Goal: Information Seeking & Learning: Find specific fact

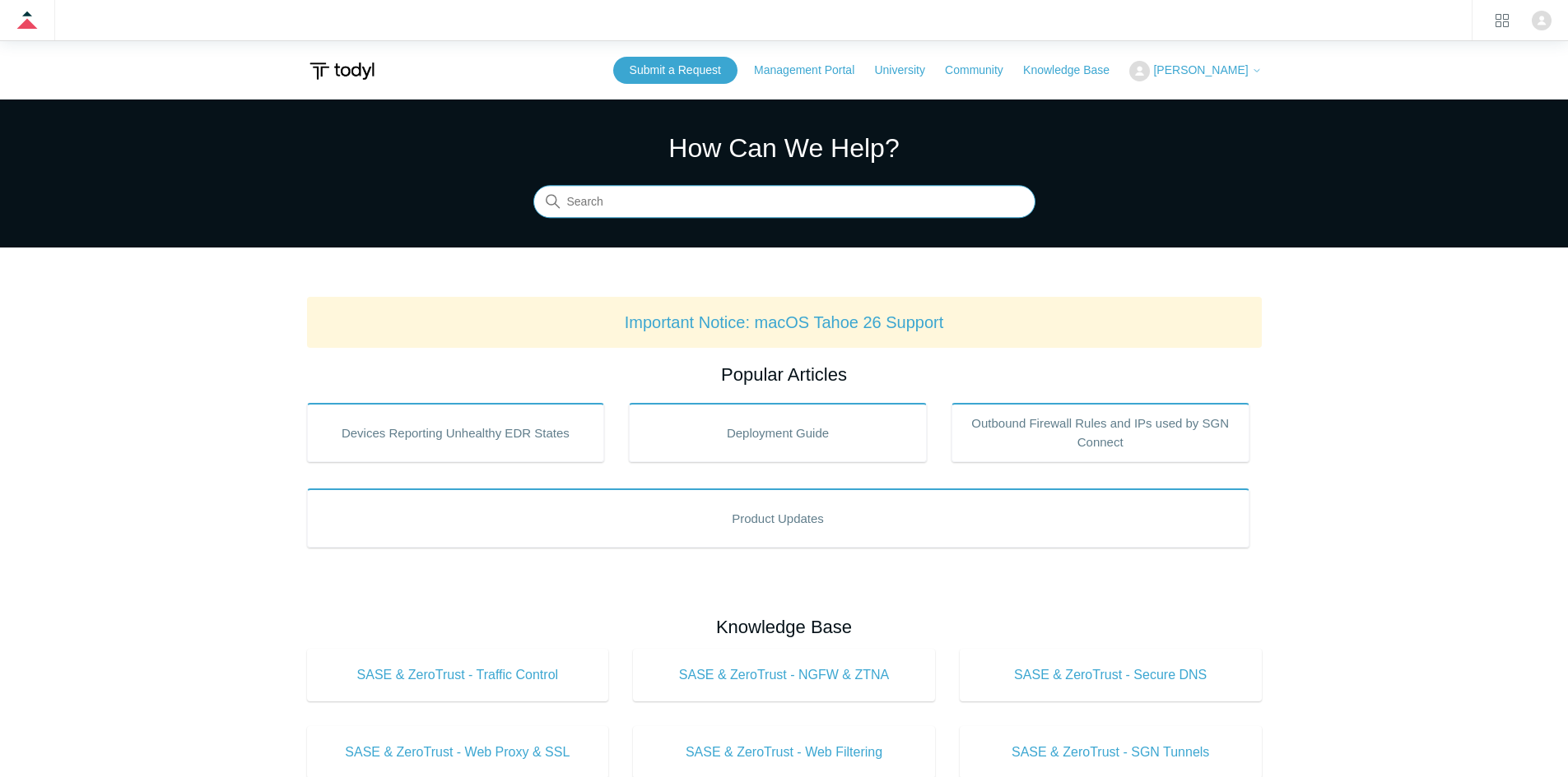
click at [674, 206] on input "Search" at bounding box center [784, 202] width 502 height 33
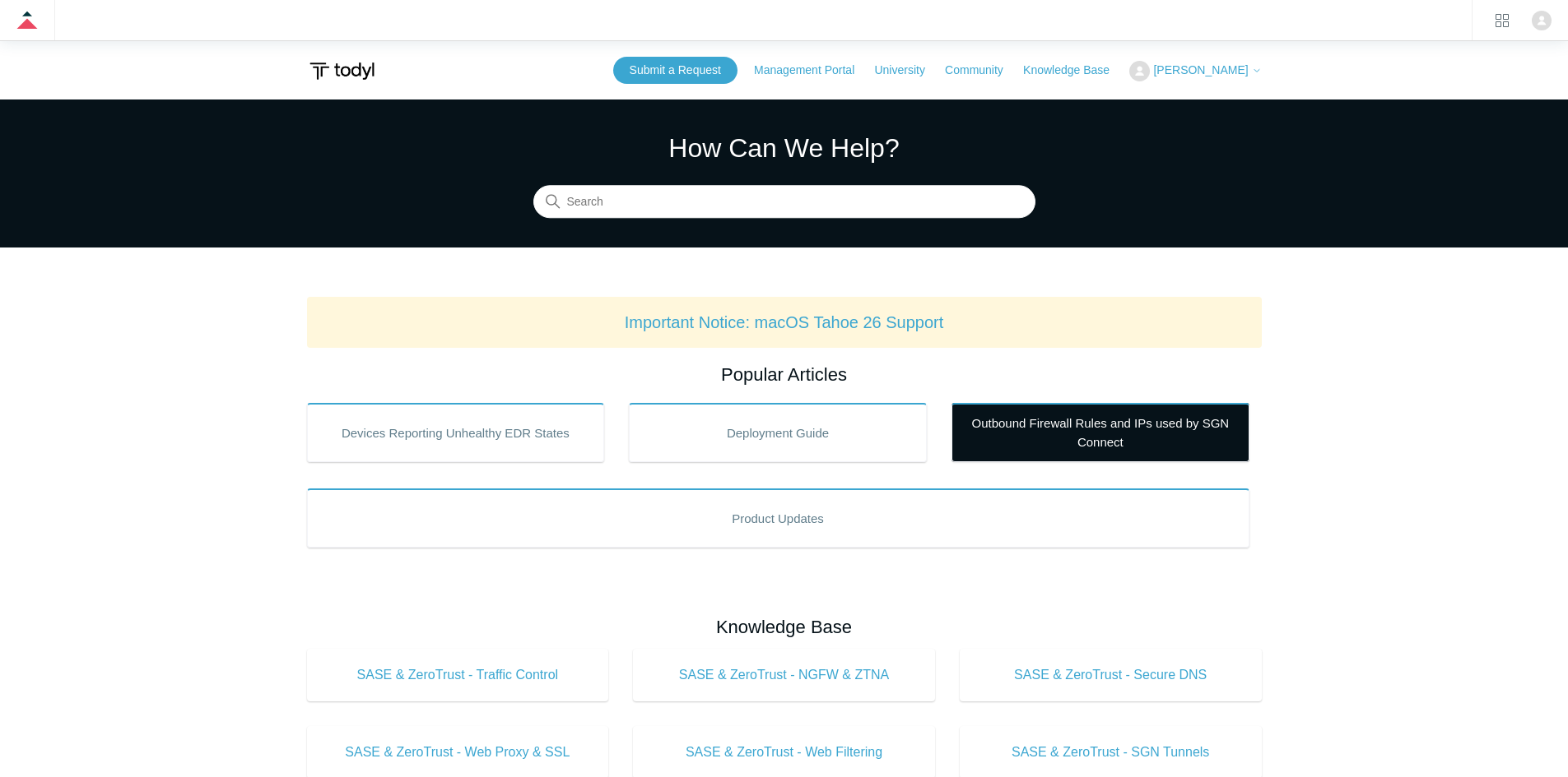
click at [1026, 433] on link "Outbound Firewall Rules and IPs used by SGN Connect" at bounding box center [1100, 432] width 298 height 59
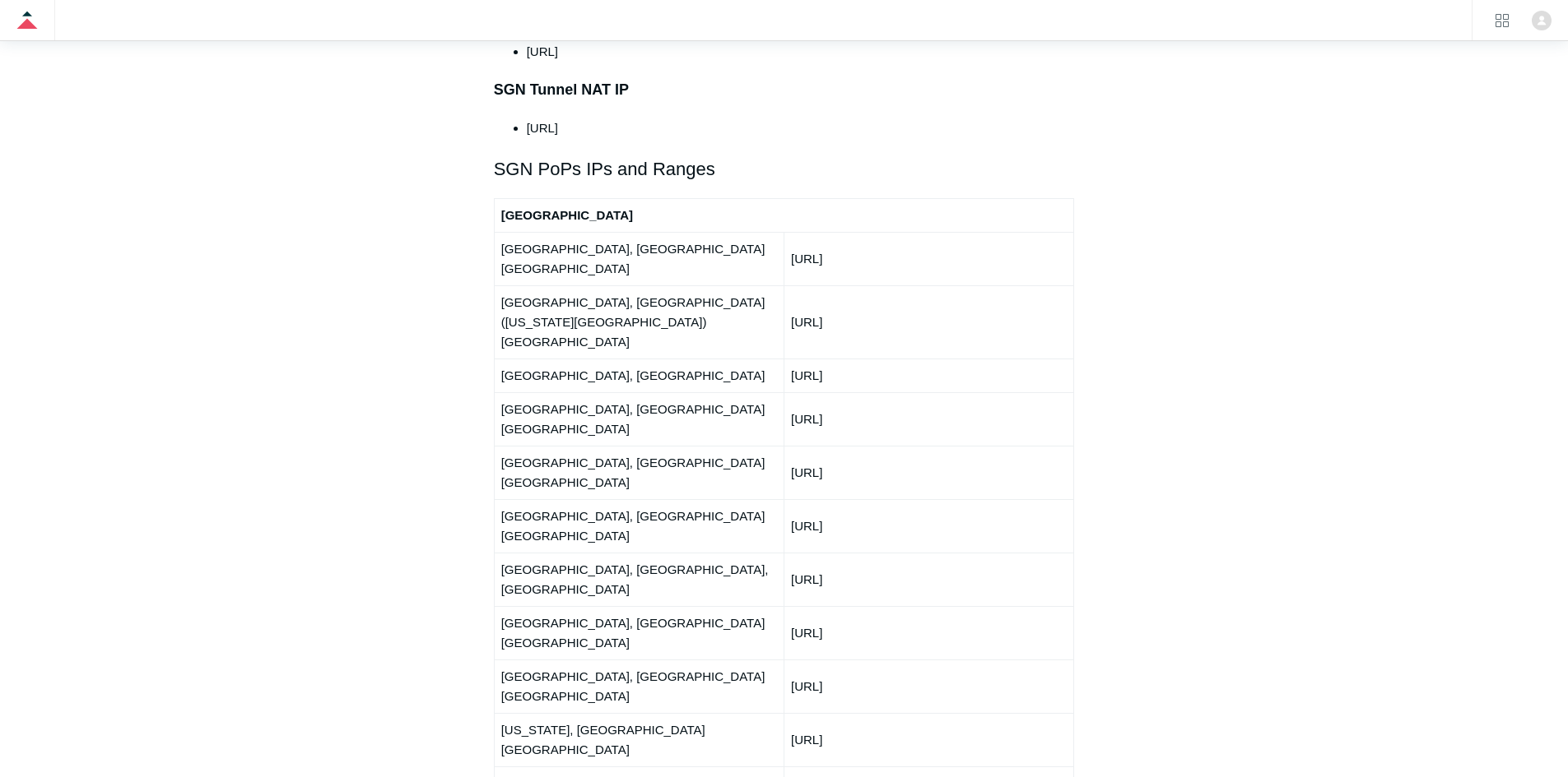
scroll to position [1975, 0]
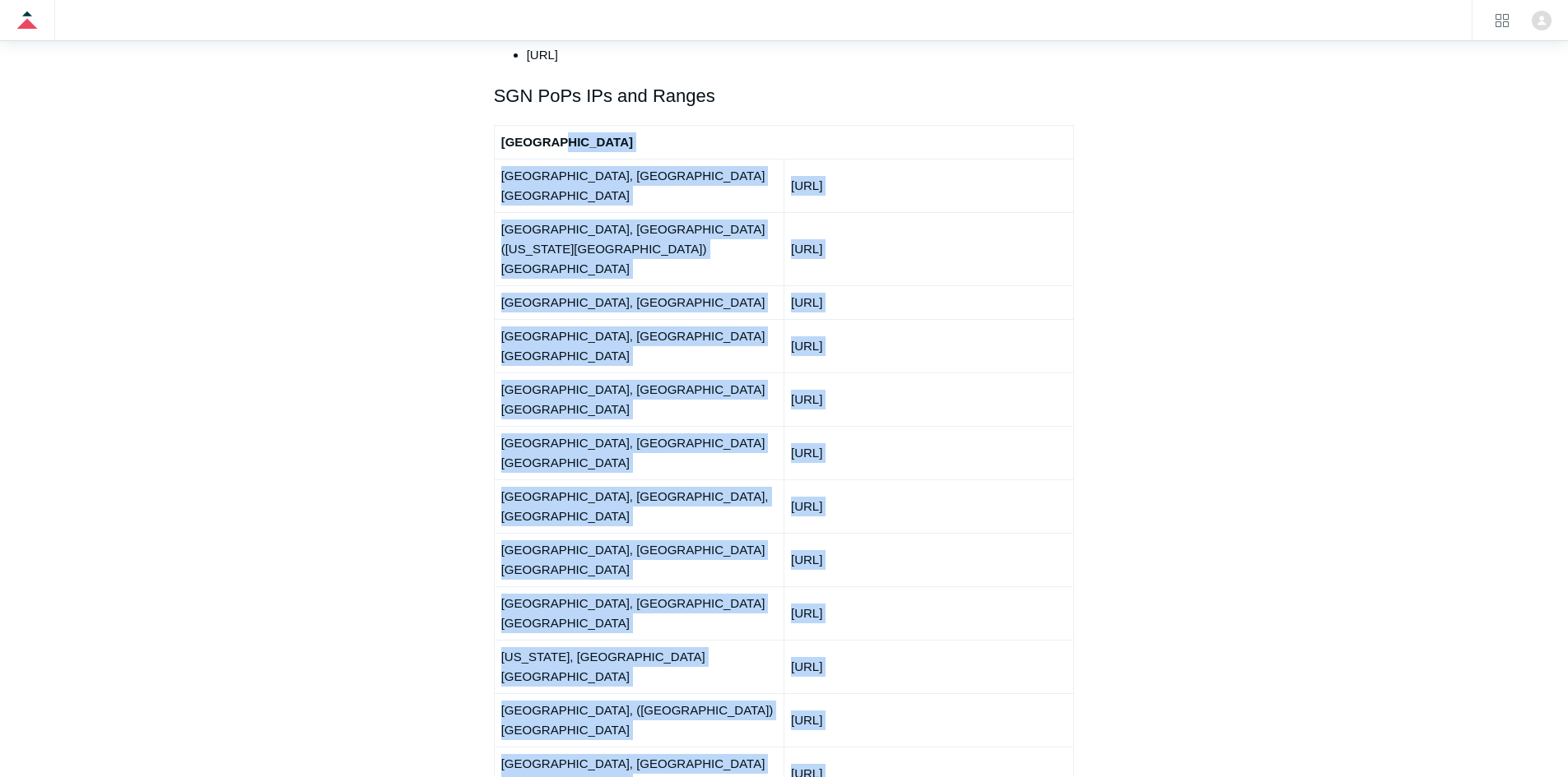
drag, startPoint x: 972, startPoint y: 611, endPoint x: 548, endPoint y: 114, distance: 653.3
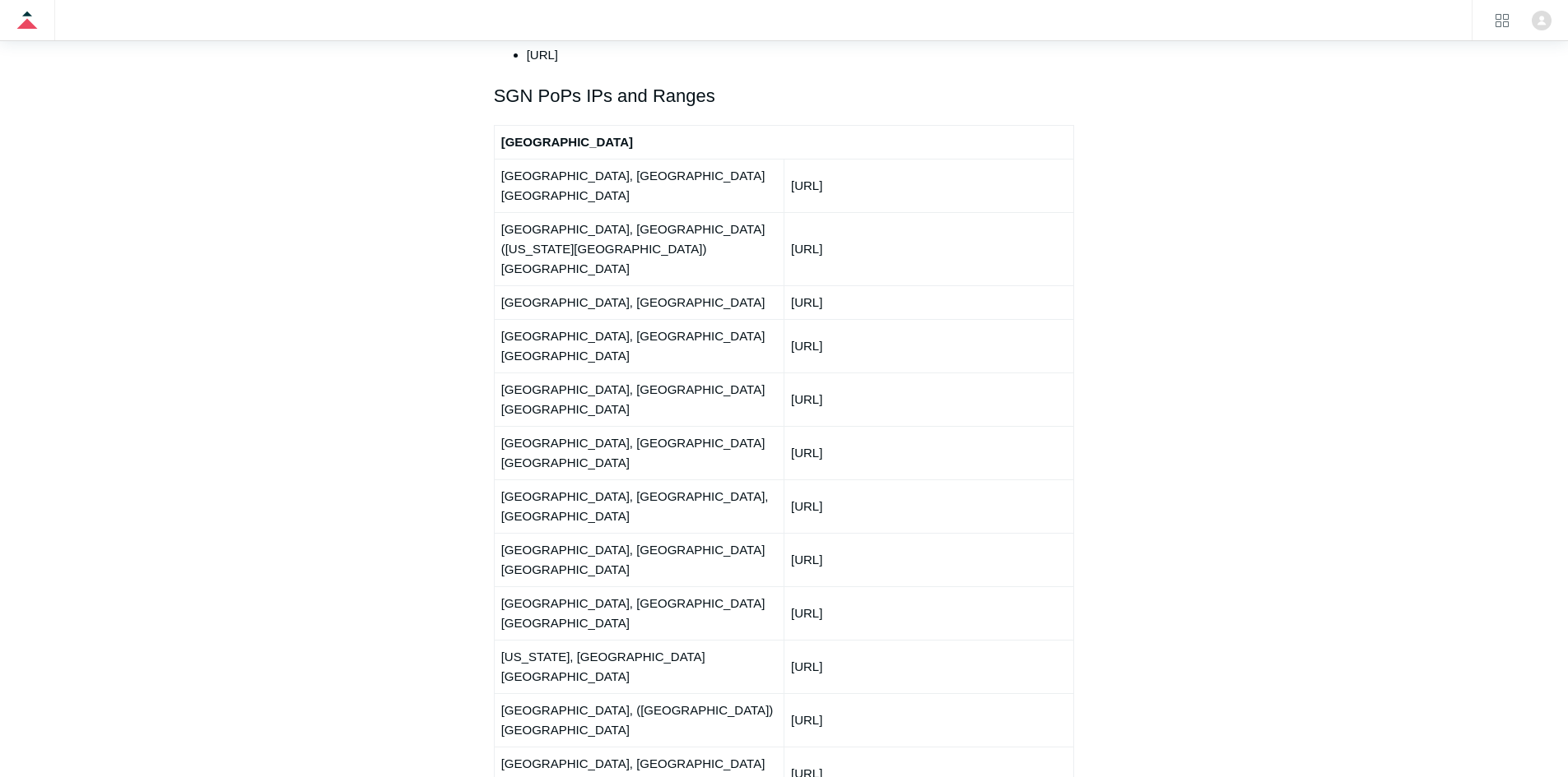
click at [341, 247] on aside "Articles in this section Deployment Guide Outbound Firewall Rules and IPs used …" at bounding box center [388, 379] width 163 height 4327
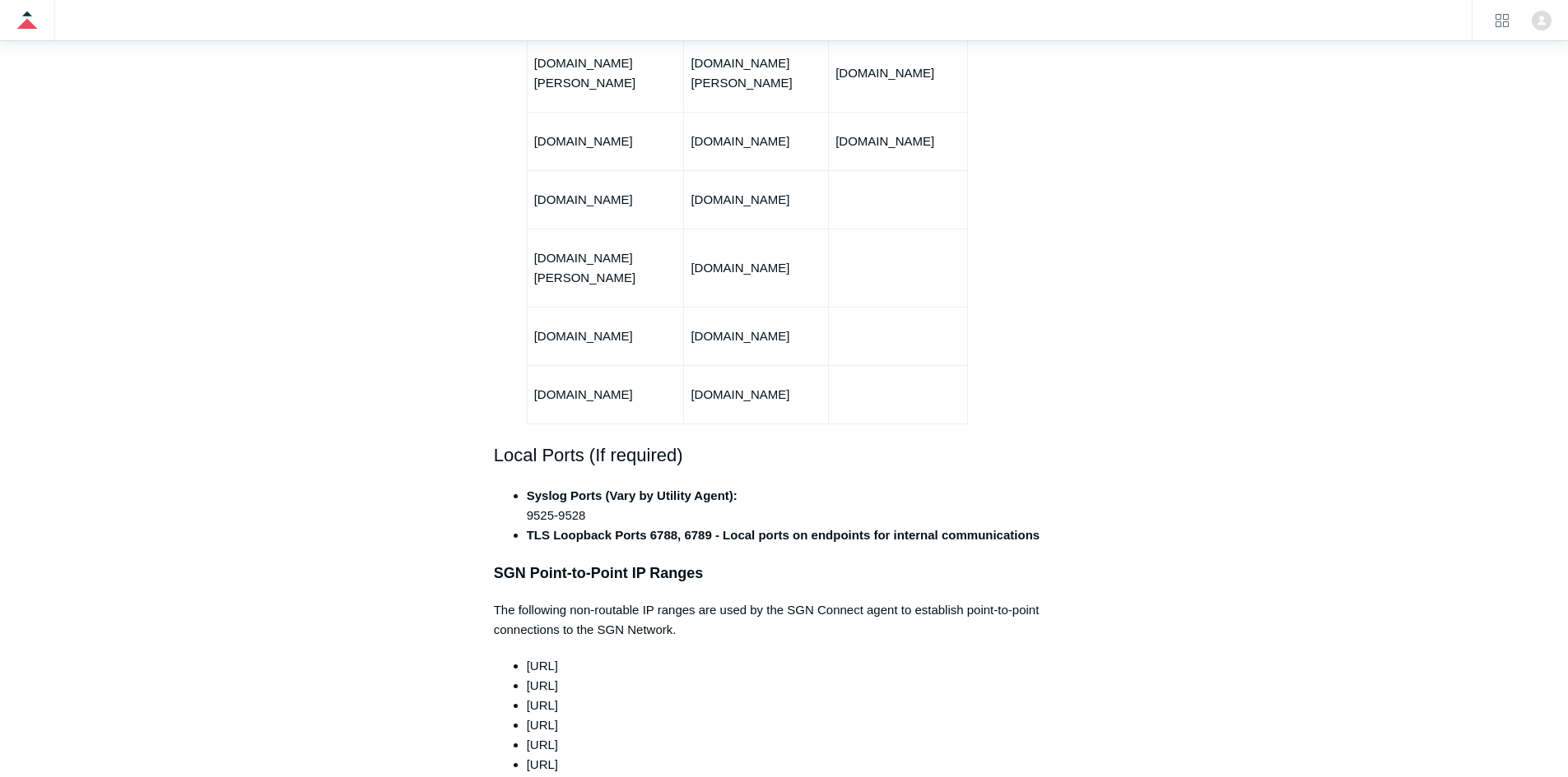
scroll to position [1317, 0]
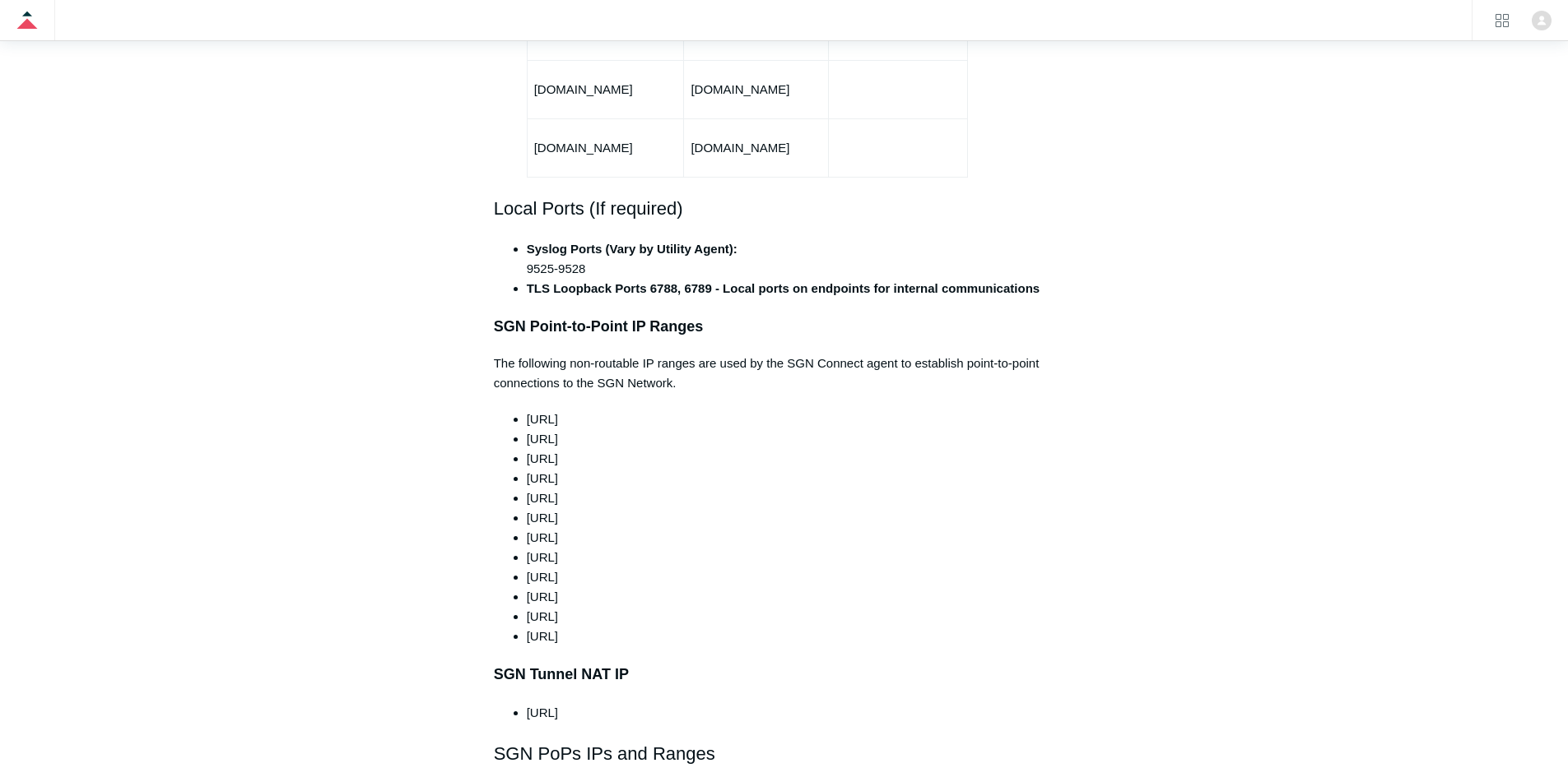
drag, startPoint x: 594, startPoint y: 384, endPoint x: 535, endPoint y: 381, distance: 59.1
click at [535, 409] on li "100.64.0.0/10" at bounding box center [800, 419] width 548 height 20
click at [535, 412] on span "100.64.0.0/10" at bounding box center [542, 419] width 31 height 14
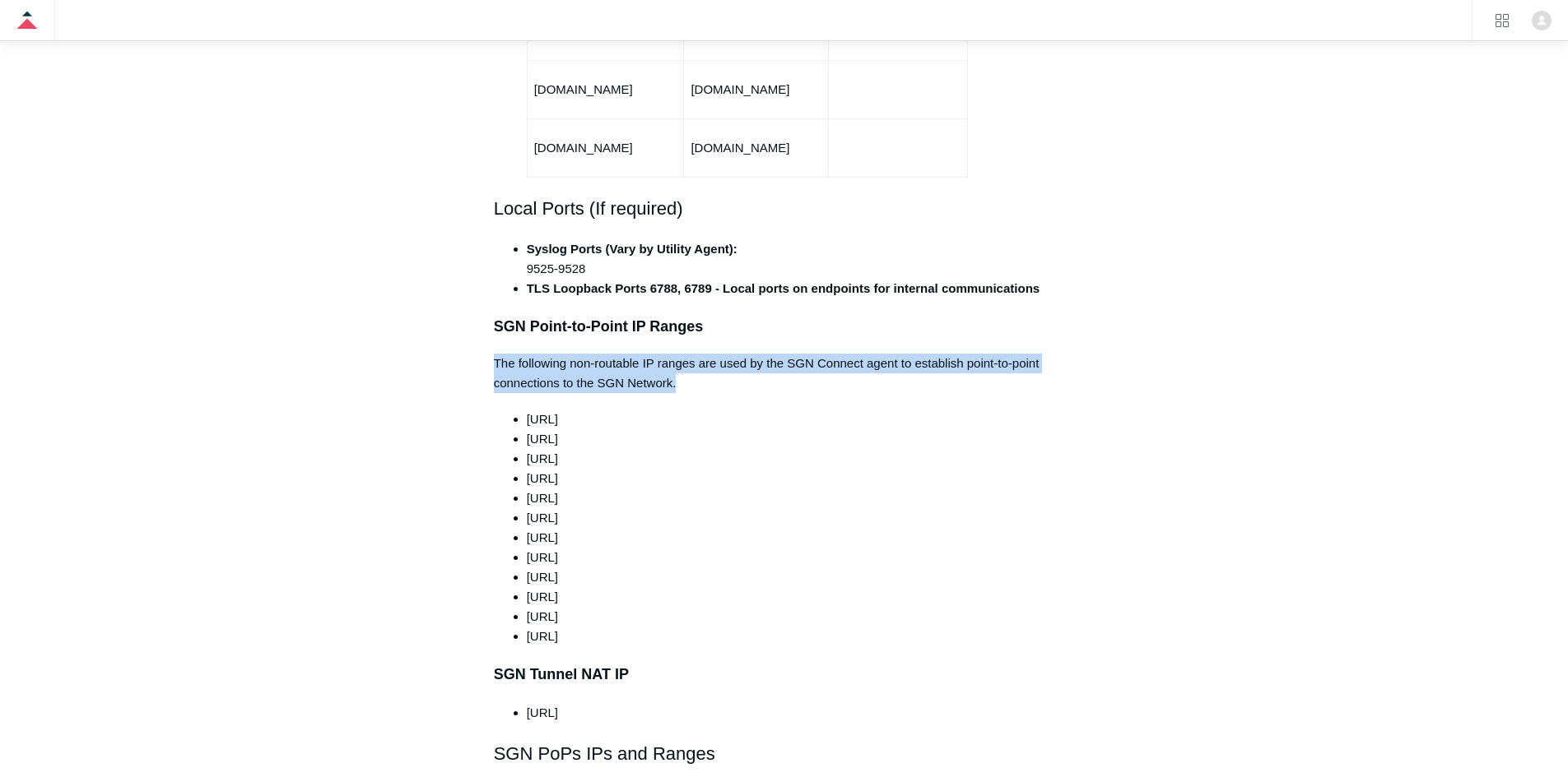
drag, startPoint x: 735, startPoint y: 351, endPoint x: 495, endPoint y: 322, distance: 241.7
click at [495, 353] on p "The following non-routable IP ranges are used by the SGN Connect agent to estab…" at bounding box center [784, 373] width 581 height 40
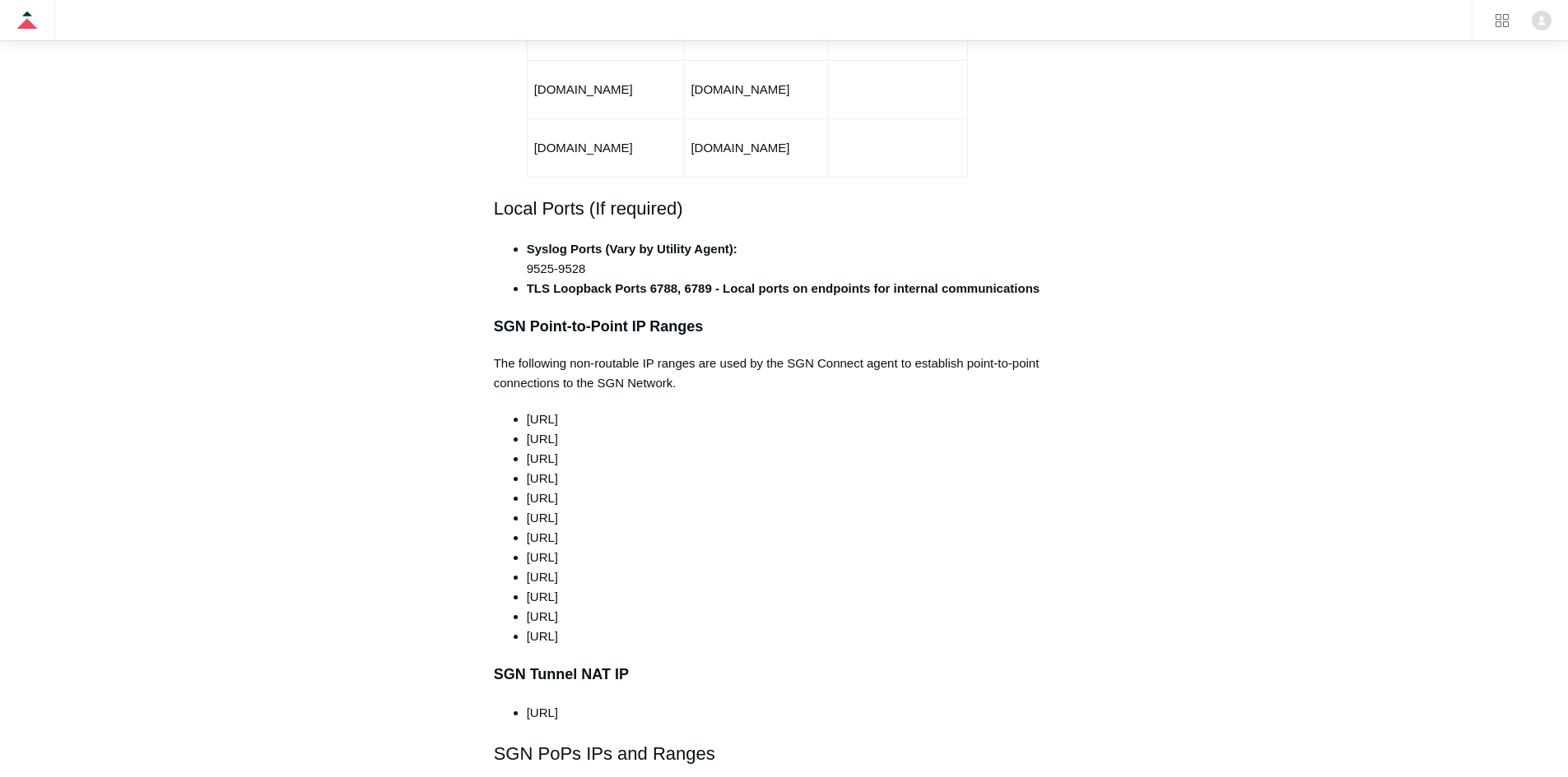
drag, startPoint x: 634, startPoint y: 597, endPoint x: 527, endPoint y: 376, distance: 245.5
click at [527, 409] on ul "100.64.0.0/10 165.15.0.0/24 165.15.1.0/24 165.15.2.0/24 165.15.3.0/24 165.15.4.…" at bounding box center [793, 527] width 564 height 237
click at [527, 412] on span "100.64.0.0/10" at bounding box center [542, 419] width 31 height 14
drag, startPoint x: 568, startPoint y: 325, endPoint x: 605, endPoint y: 400, distance: 83.6
click at [698, 353] on p "The following non-routable IP ranges are used by the SGN Connect agent to estab…" at bounding box center [784, 373] width 581 height 40
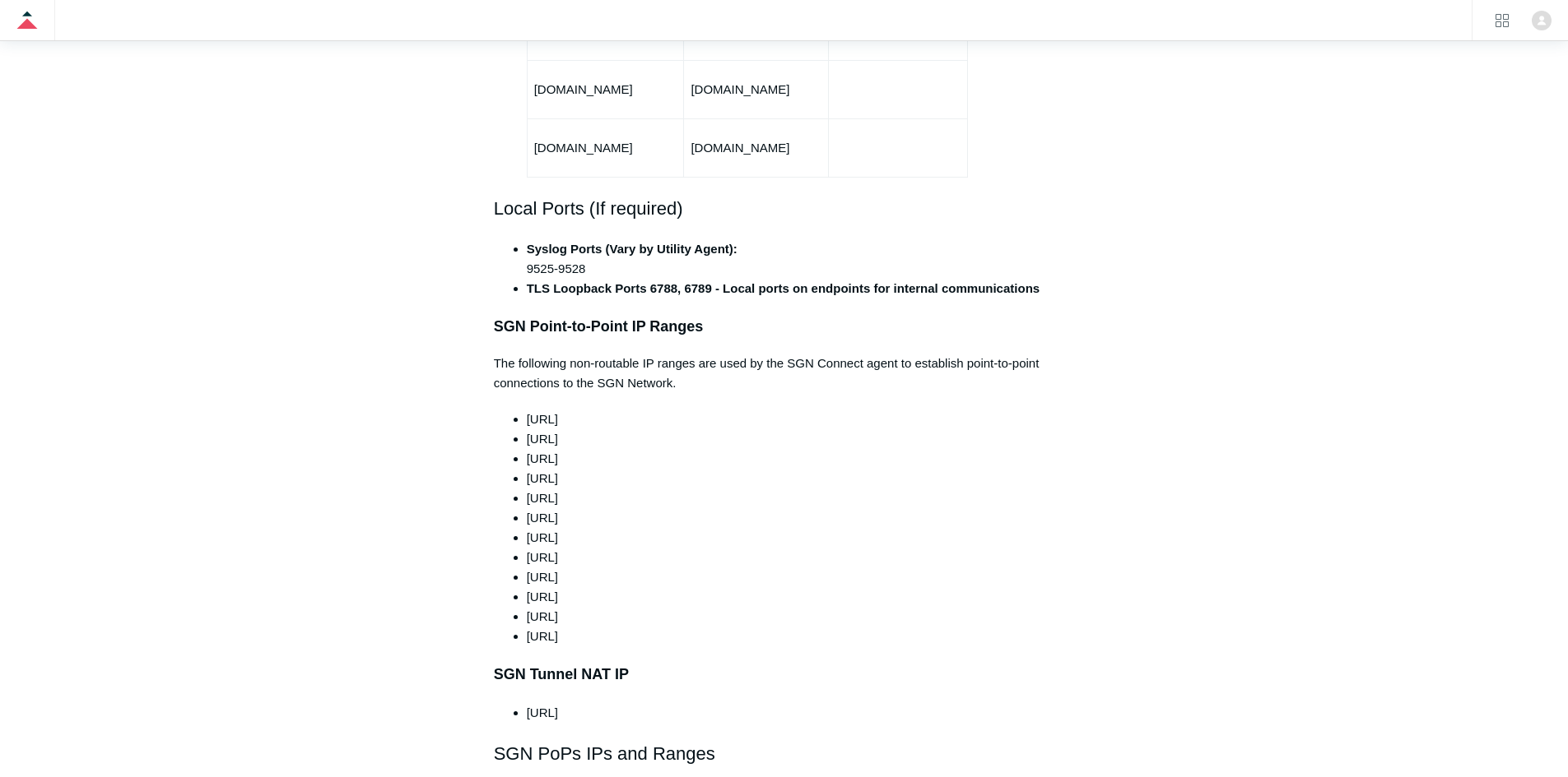
click at [611, 409] on li "100.64.0.0/10" at bounding box center [800, 419] width 548 height 20
click at [558, 412] on span "100.64.0.0/10" at bounding box center [542, 419] width 31 height 14
drag, startPoint x: 561, startPoint y: 396, endPoint x: 569, endPoint y: 238, distance: 158.2
click at [563, 409] on ul "100.64.0.0/10 165.15.0.0/24 165.15.1.0/24 165.15.2.0/24 165.15.3.0/24 165.15.4.…" at bounding box center [793, 527] width 564 height 237
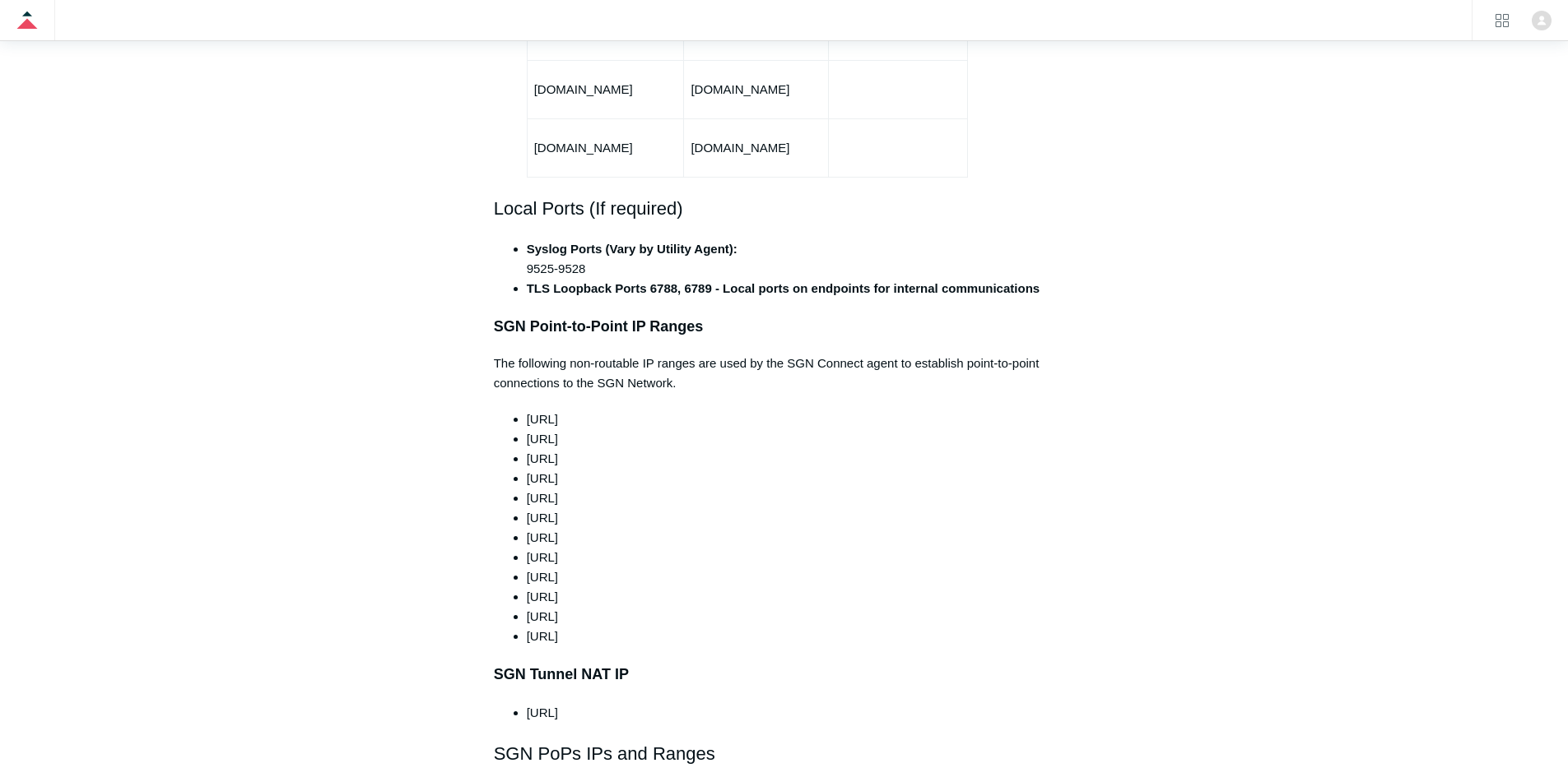
click at [558, 412] on span "100.64.0.0/10" at bounding box center [542, 419] width 31 height 14
drag, startPoint x: 569, startPoint y: 327, endPoint x: 693, endPoint y: 321, distance: 124.1
click at [693, 353] on p "The following non-routable IP ranges are used by the SGN Connect agent to estab…" at bounding box center [784, 373] width 581 height 40
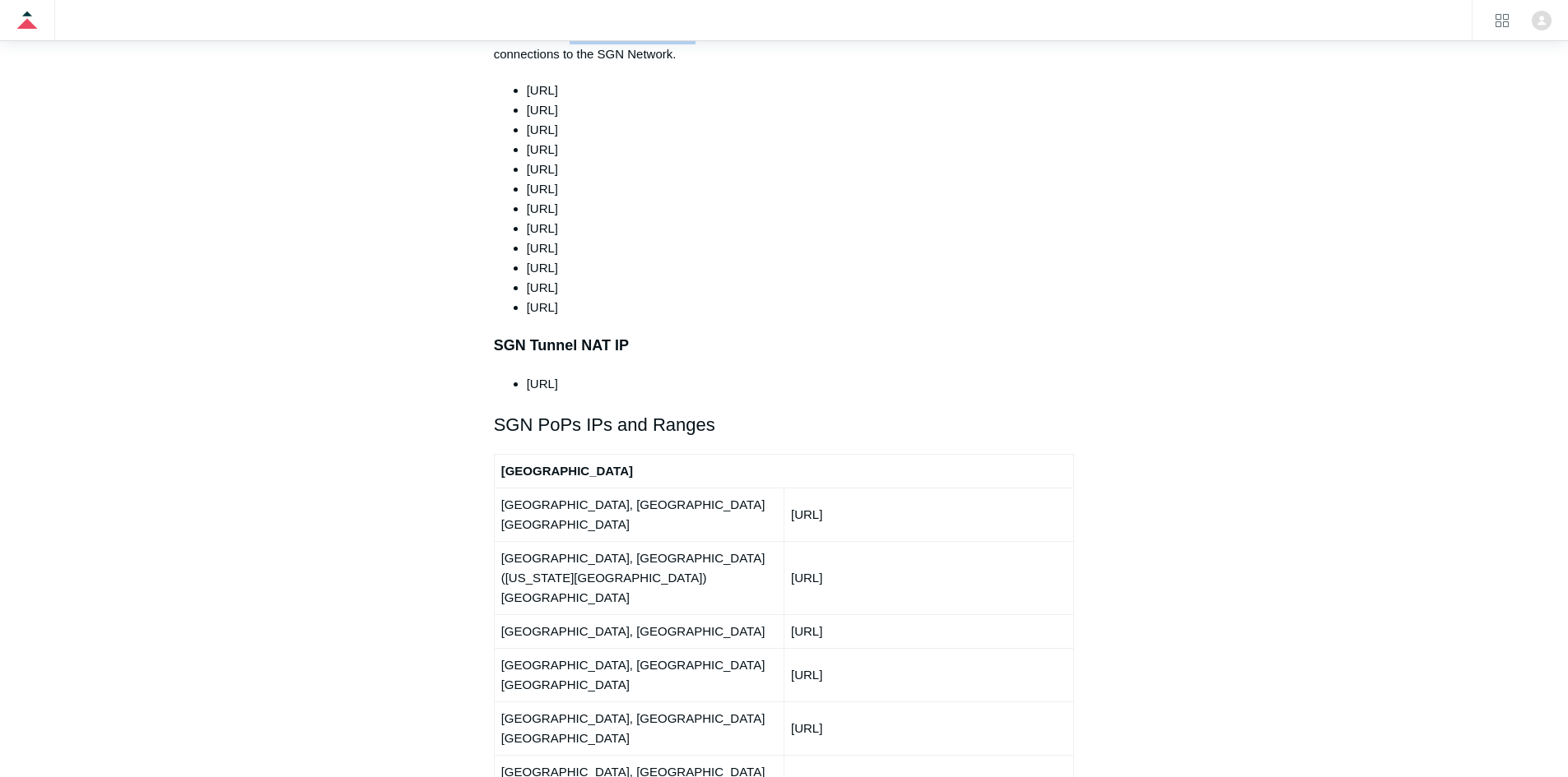
scroll to position [1398, 0]
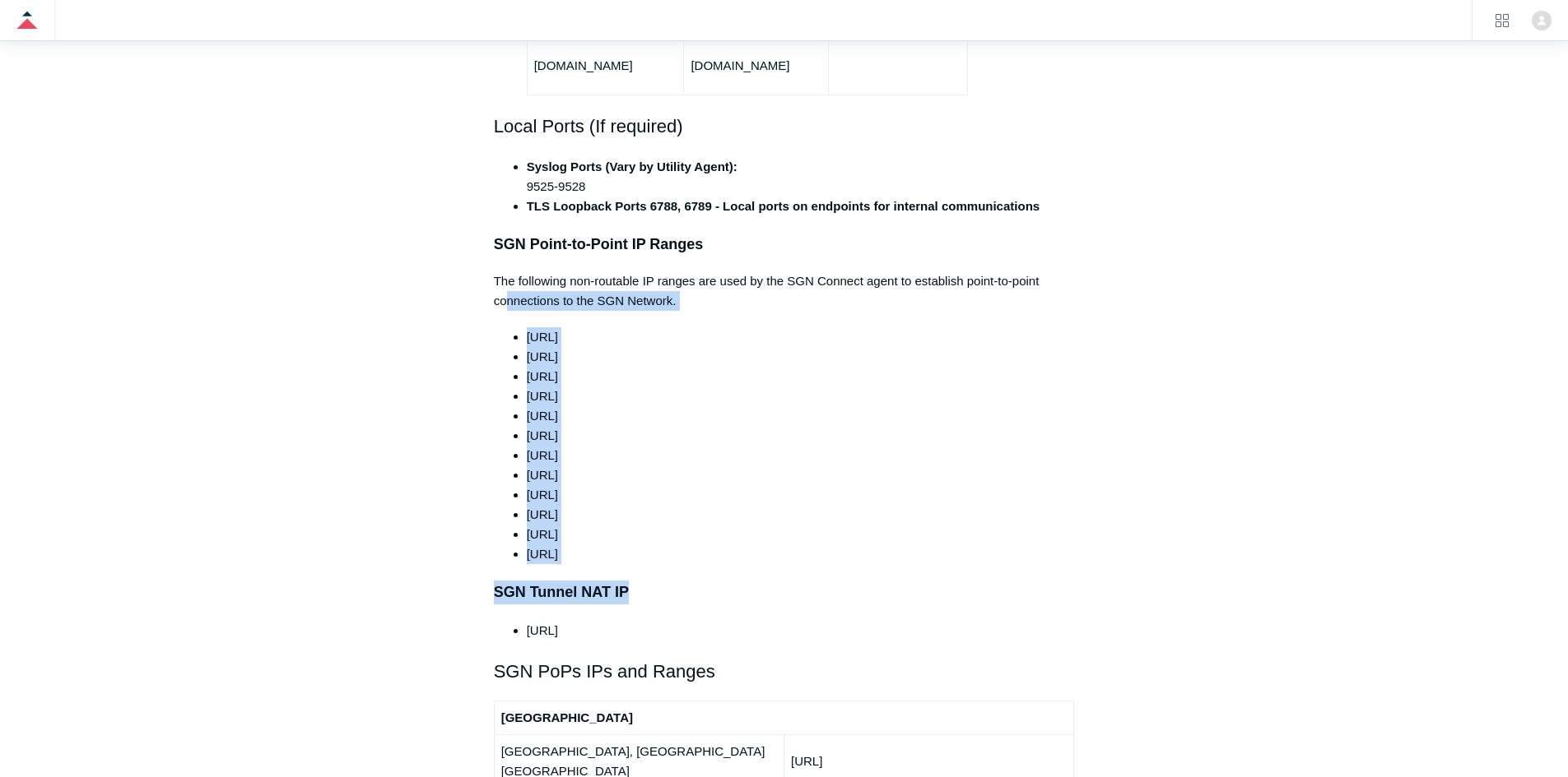
drag, startPoint x: 641, startPoint y: 527, endPoint x: 507, endPoint y: 263, distance: 296.1
click at [507, 263] on div "This article outlines the ports, protocols, and IP ranges used by the SGN. The …" at bounding box center [784, 751] width 581 height 3610
click at [507, 272] on p "The following non-routable IP ranges are used by the SGN Connect agent to estab…" at bounding box center [784, 292] width 581 height 40
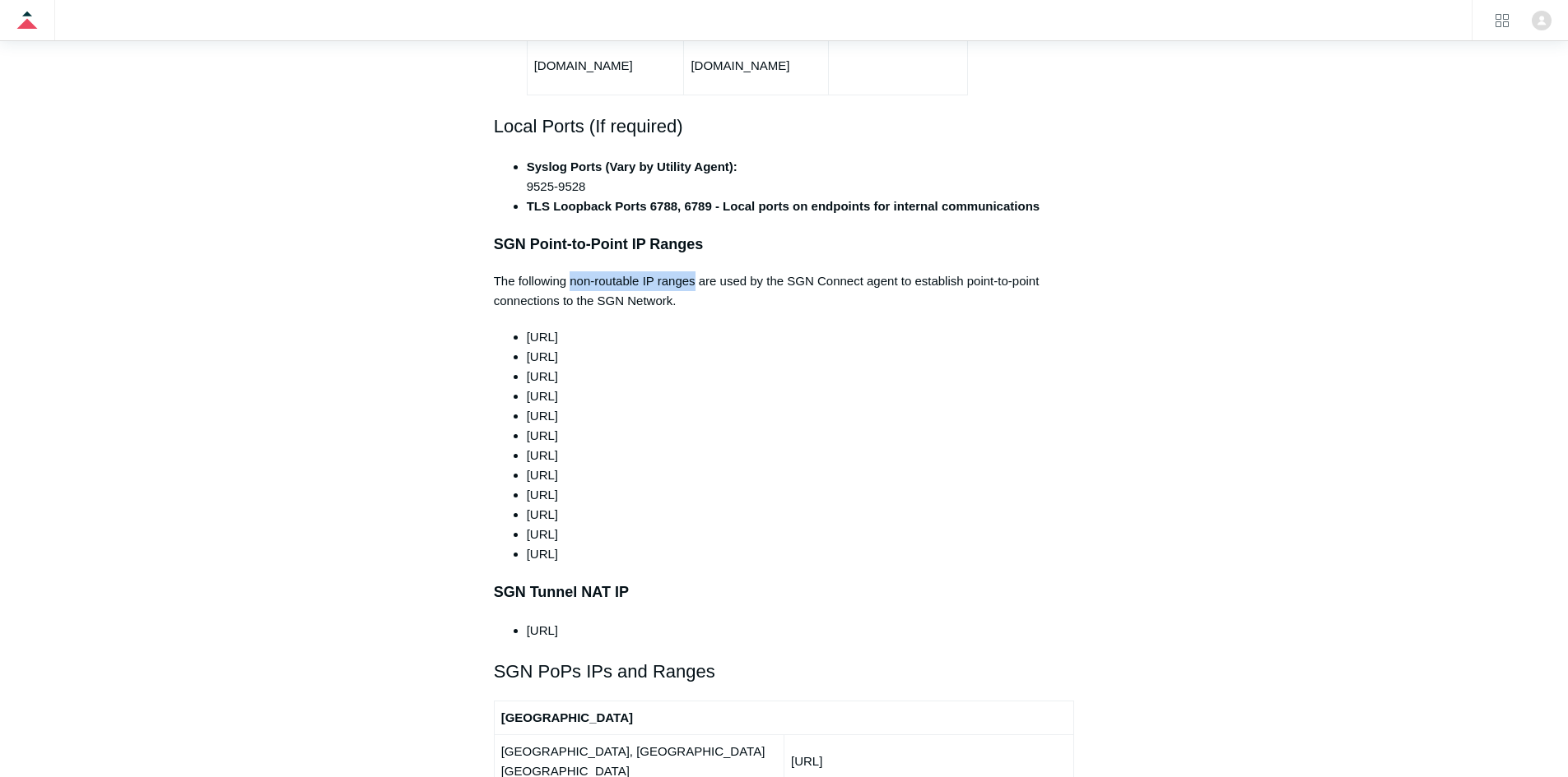
drag, startPoint x: 572, startPoint y: 244, endPoint x: 697, endPoint y: 248, distance: 125.1
click at [697, 272] on p "The following non-routable IP ranges are used by the SGN Connect agent to estab…" at bounding box center [784, 292] width 581 height 40
drag, startPoint x: 588, startPoint y: 249, endPoint x: 568, endPoint y: 253, distance: 20.4
click at [568, 272] on p "The following non-routable IP ranges are used by the SGN Connect agent to estab…" at bounding box center [784, 292] width 581 height 40
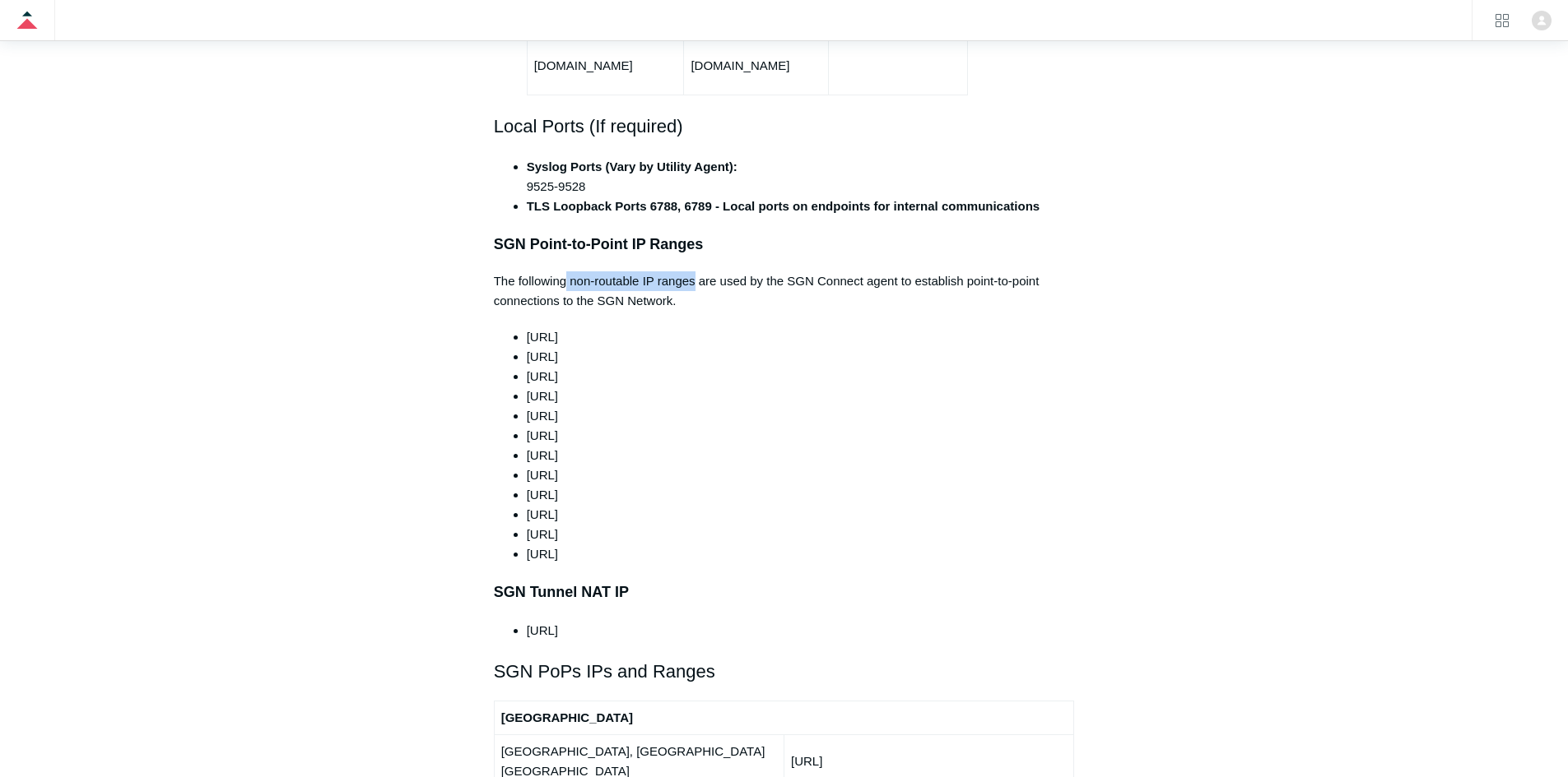
click at [568, 272] on p "The following non-routable IP ranges are used by the SGN Connect agent to estab…" at bounding box center [784, 292] width 581 height 40
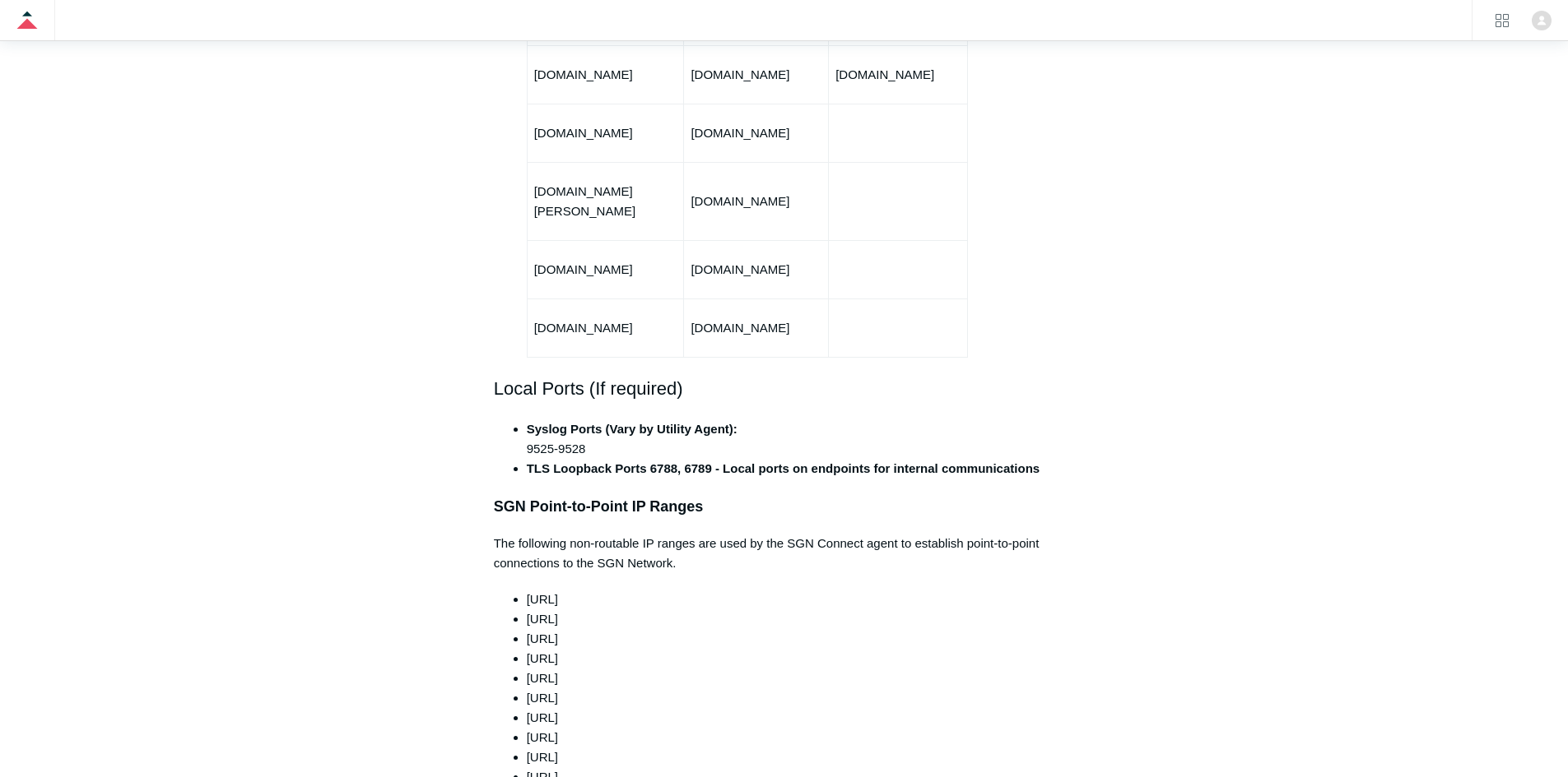
scroll to position [905, 0]
